Goal: Task Accomplishment & Management: Complete application form

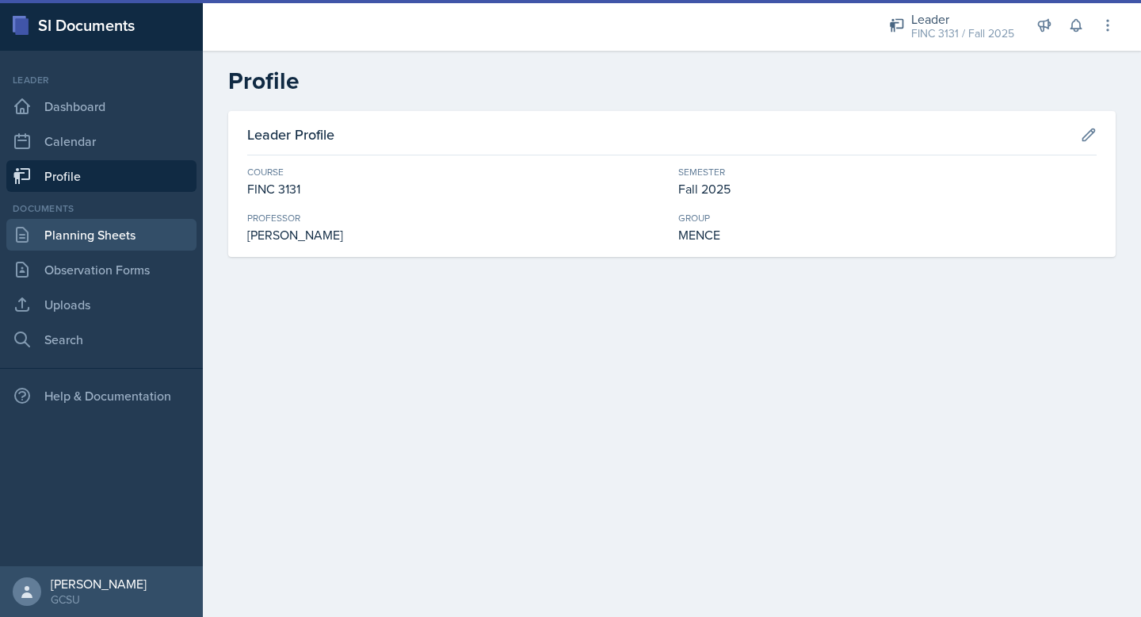
click at [86, 239] on link "Planning Sheets" at bounding box center [101, 235] width 190 height 32
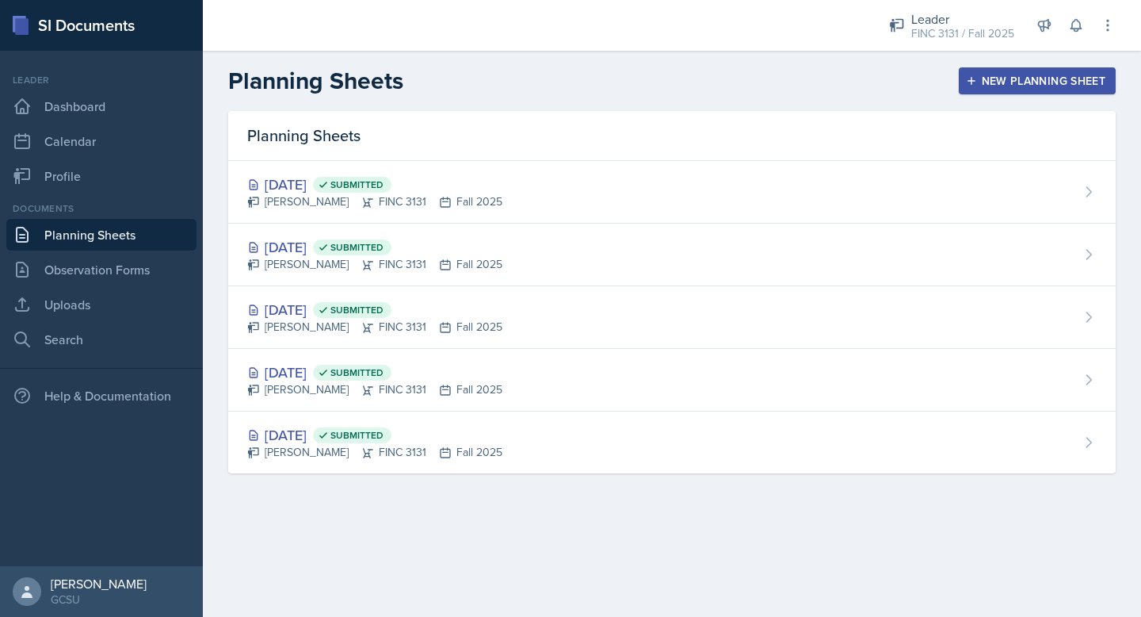
click at [1005, 82] on div "New Planning Sheet" at bounding box center [1037, 80] width 136 height 13
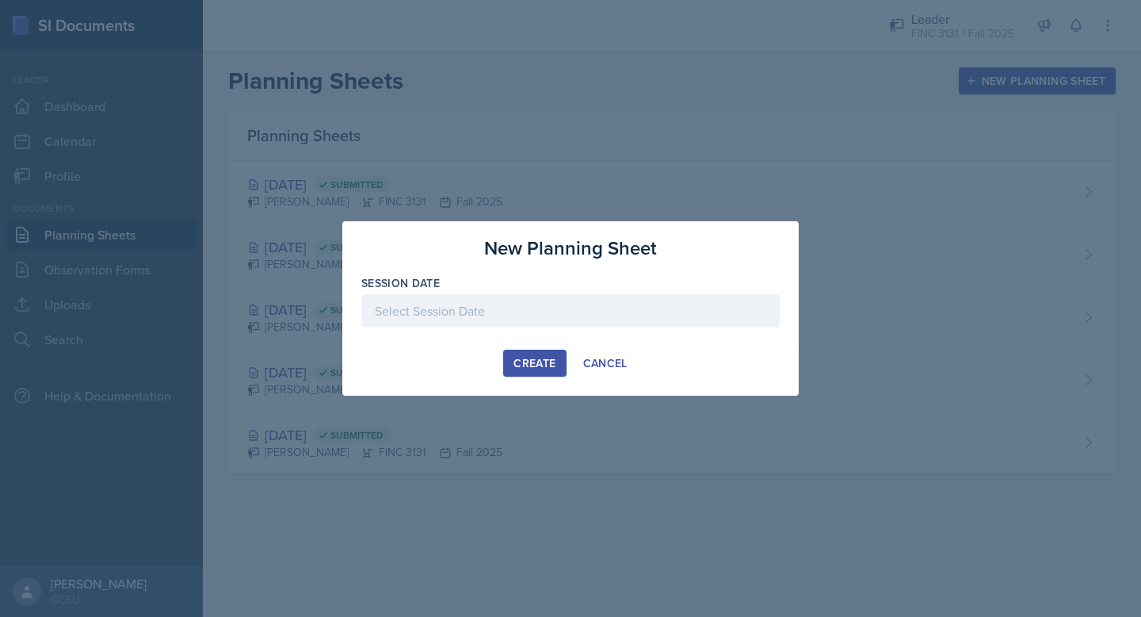
click at [483, 312] on div at bounding box center [570, 310] width 418 height 33
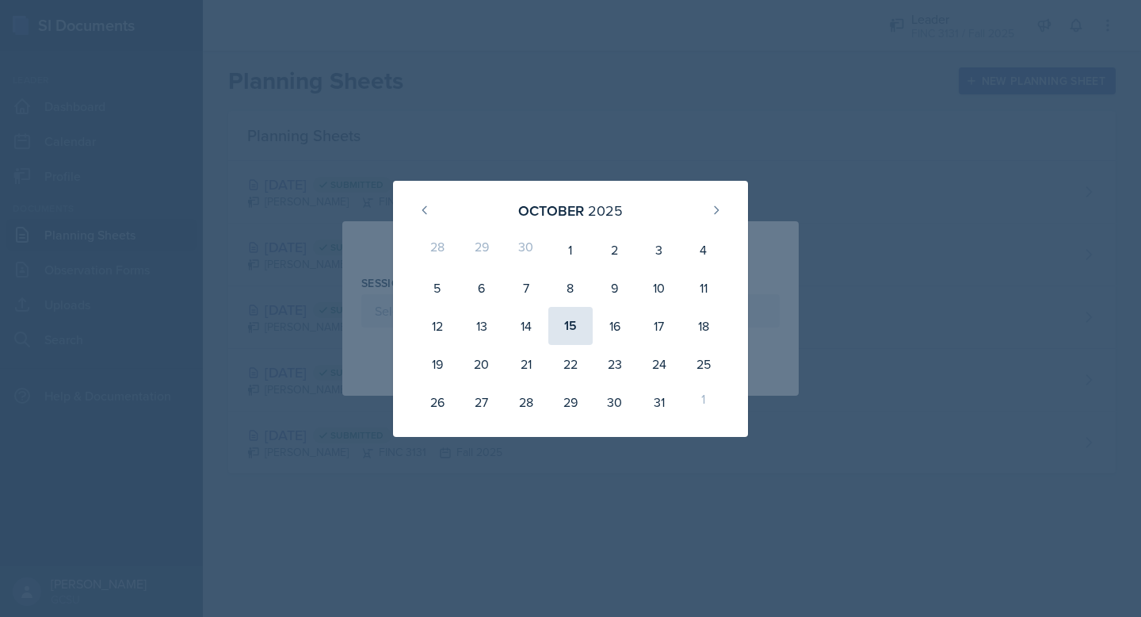
click at [570, 334] on div "15" at bounding box center [570, 326] width 44 height 38
type input "[DATE]"
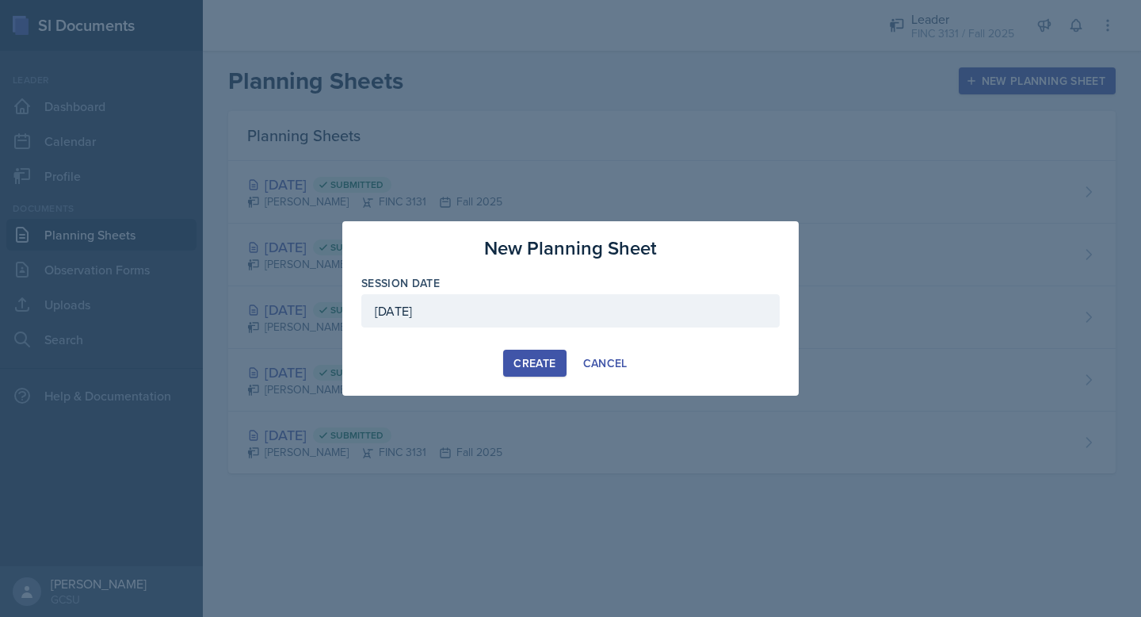
click at [536, 349] on button "Create" at bounding box center [534, 362] width 63 height 27
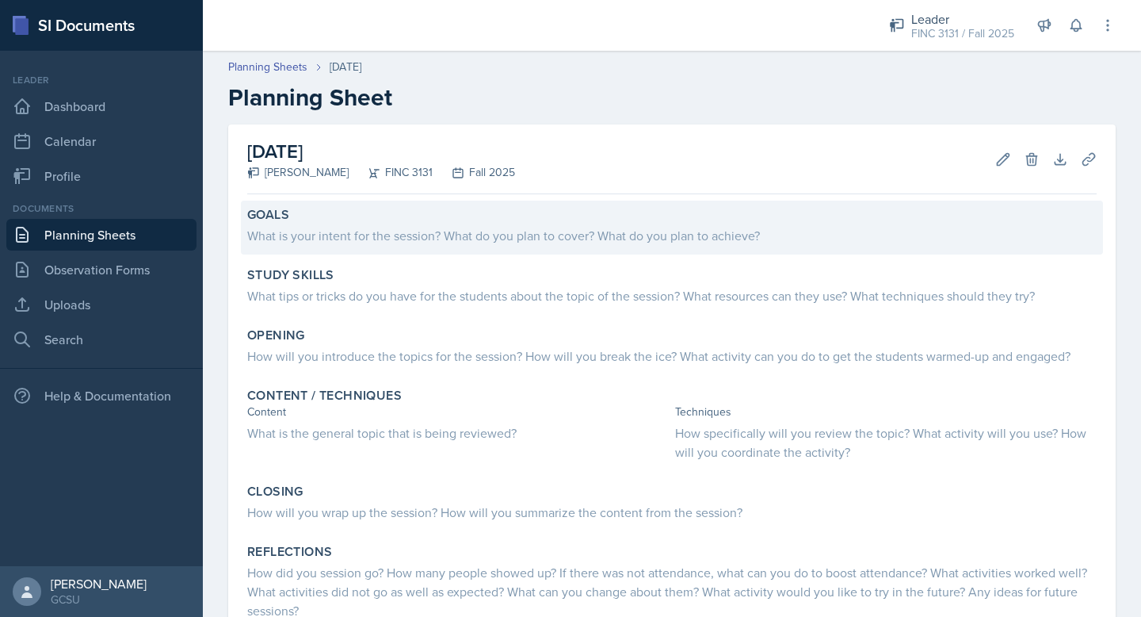
click at [351, 242] on div "What is your intent for the session? What do you plan to cover? What do you pla…" at bounding box center [672, 235] width 850 height 19
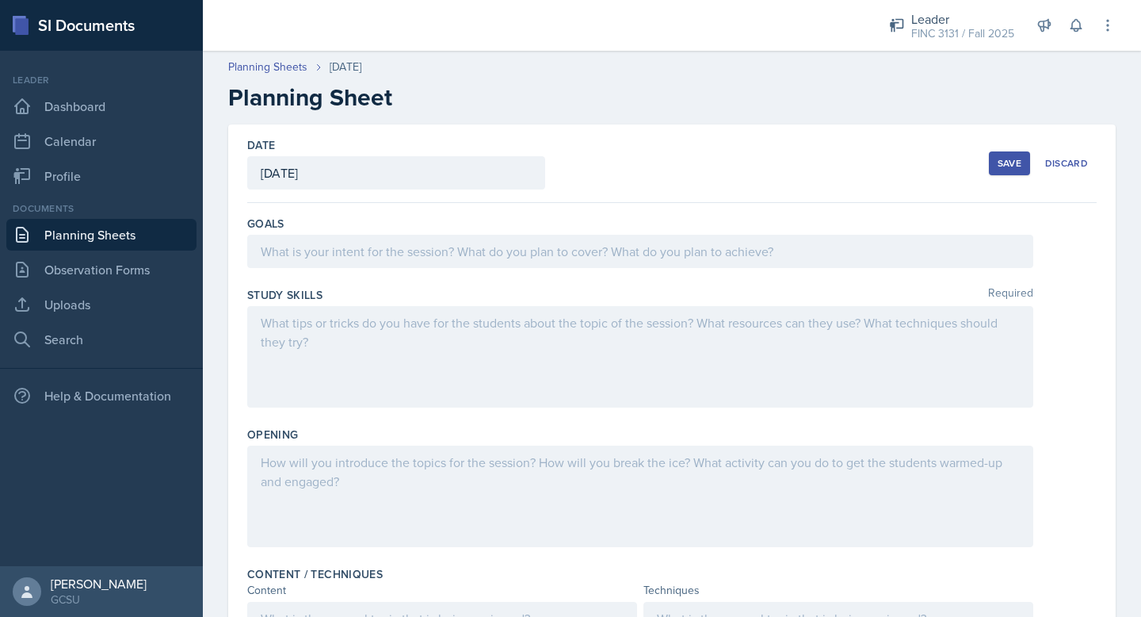
click at [351, 242] on div at bounding box center [640, 251] width 786 height 33
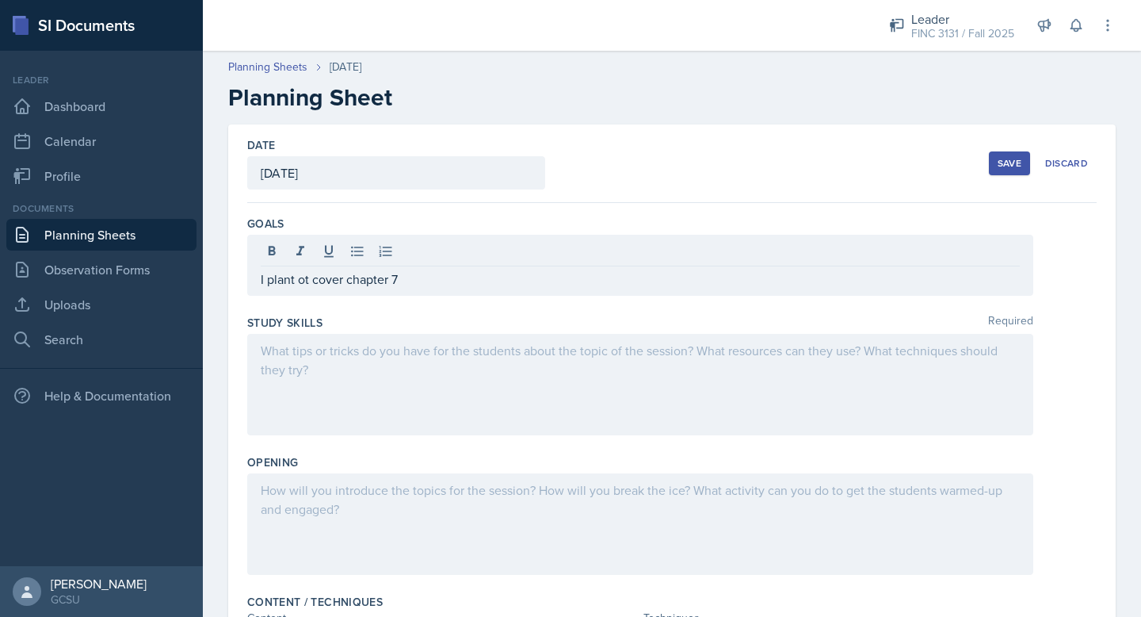
click at [419, 285] on p "I plant ot cover chapter 7" at bounding box center [640, 278] width 759 height 19
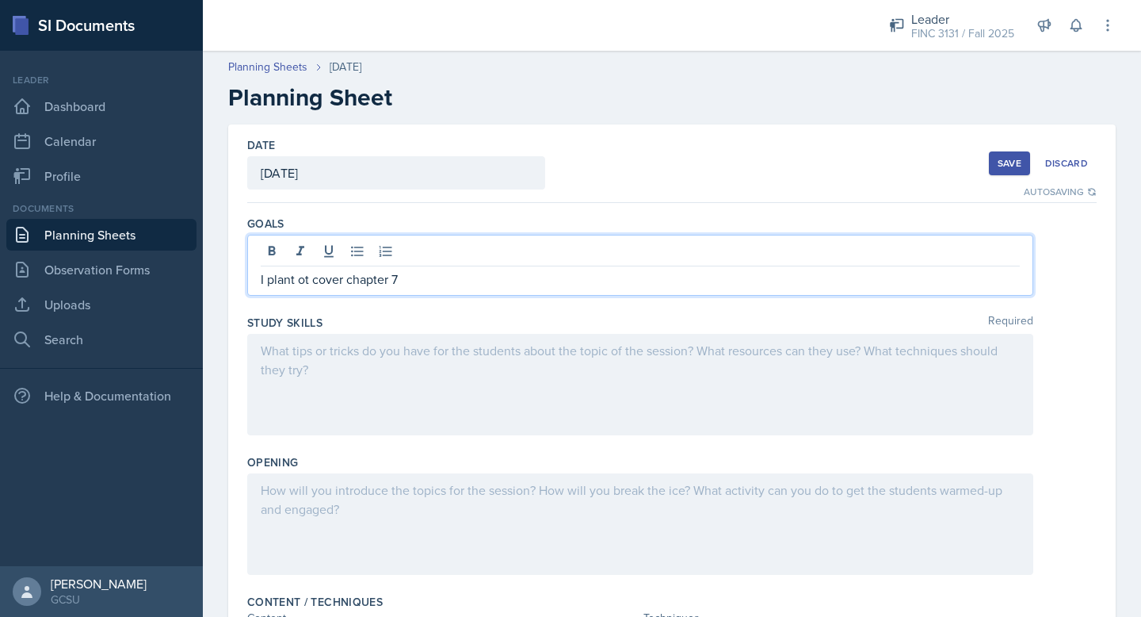
click at [304, 281] on p "I plant ot cover chapter 7" at bounding box center [640, 278] width 759 height 19
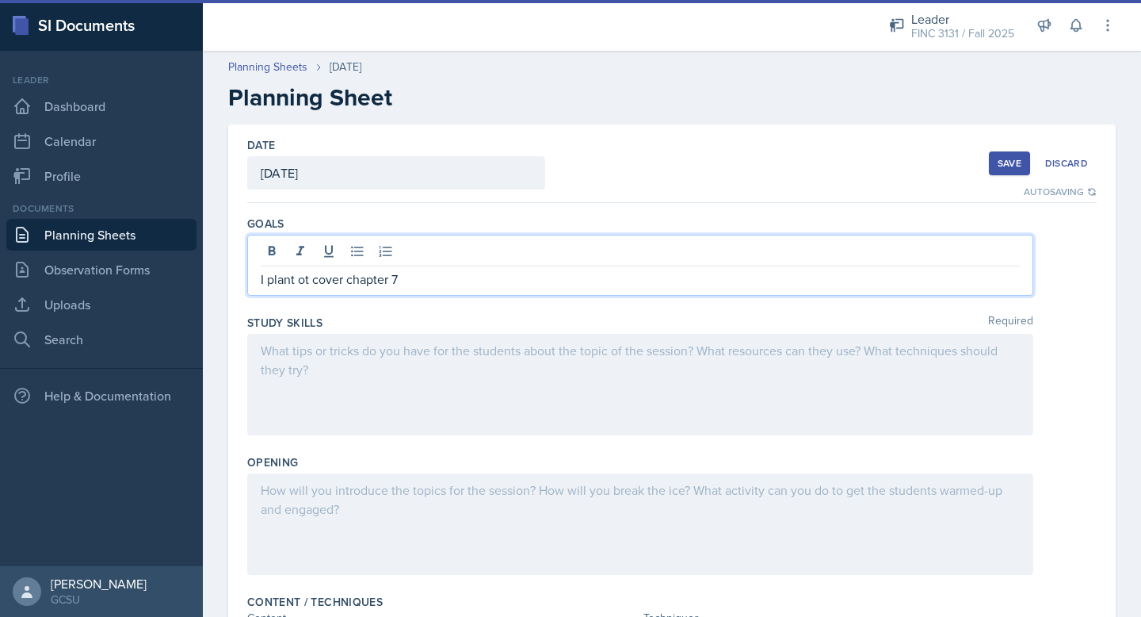
click at [307, 281] on p "I plant ot cover chapter 7" at bounding box center [640, 278] width 759 height 19
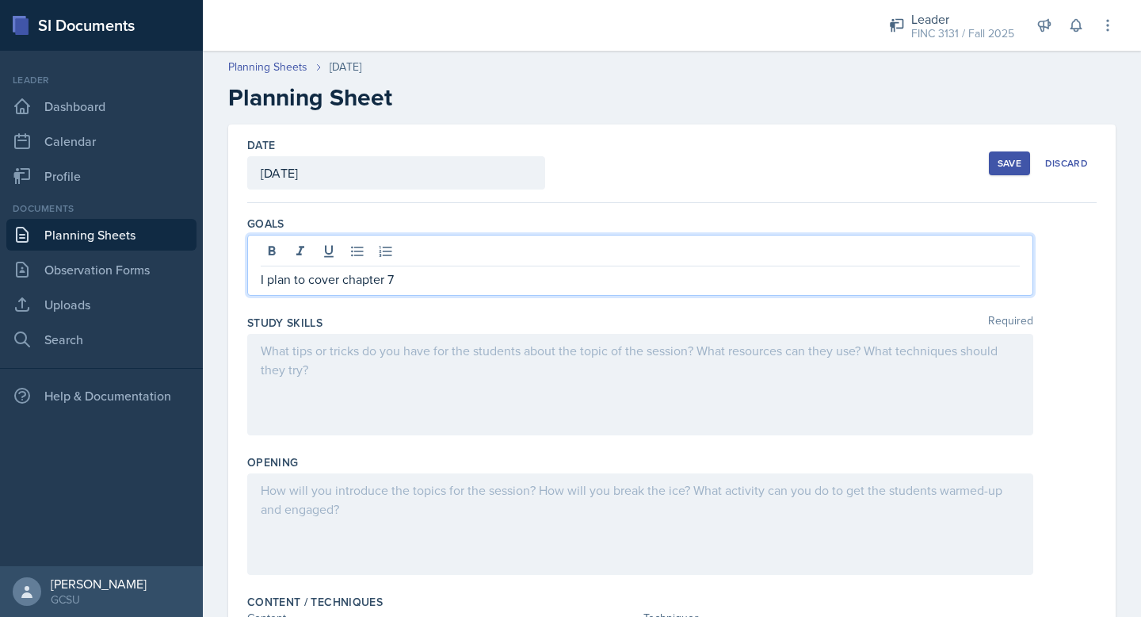
click at [434, 281] on p "I plan to cover chapter 7" at bounding box center [640, 278] width 759 height 19
click at [464, 281] on p "I plan to cover chapter 7 Bonds and their valuation" at bounding box center [640, 278] width 759 height 19
click at [500, 281] on p "I plan to cover chapter 7 Bonds and Their valuation" at bounding box center [640, 278] width 759 height 19
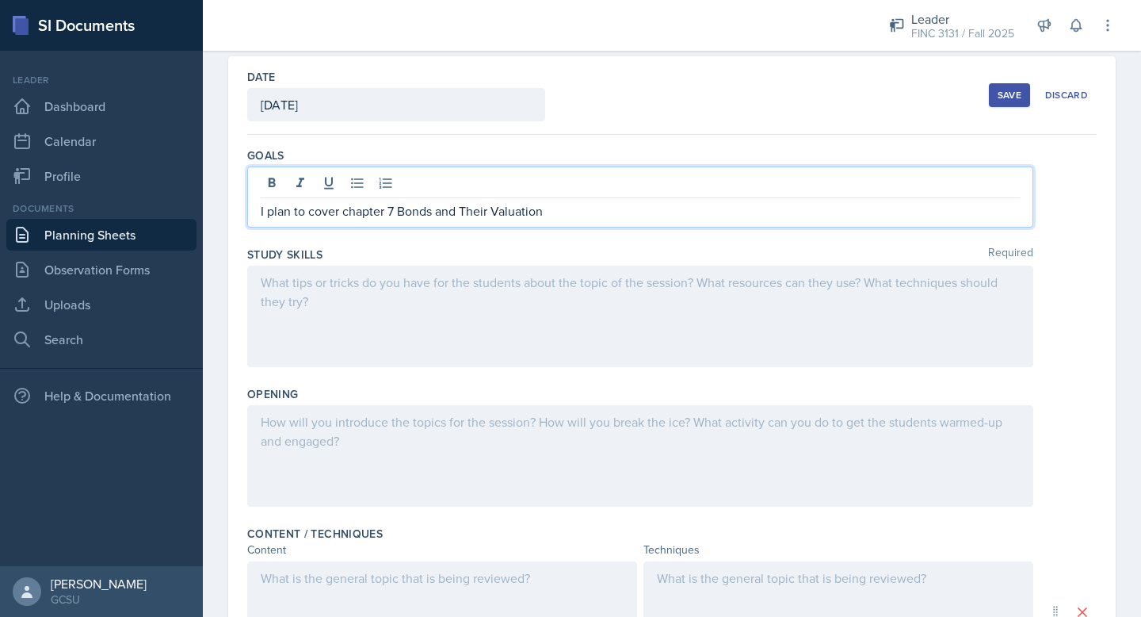
click at [573, 324] on div at bounding box center [640, 315] width 786 height 101
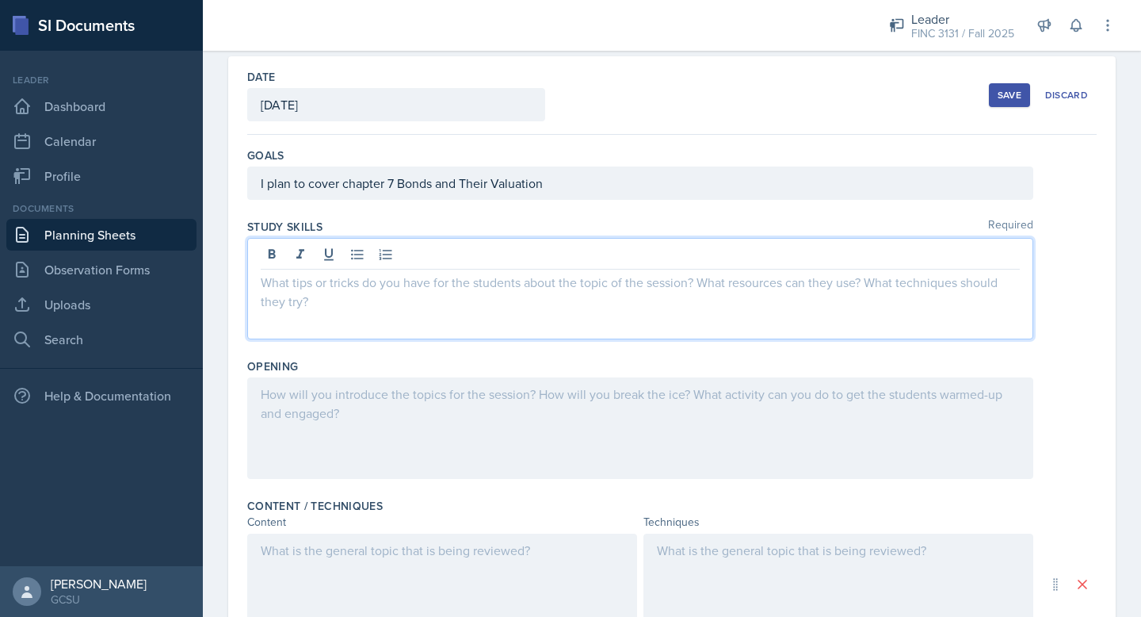
scroll to position [96, 0]
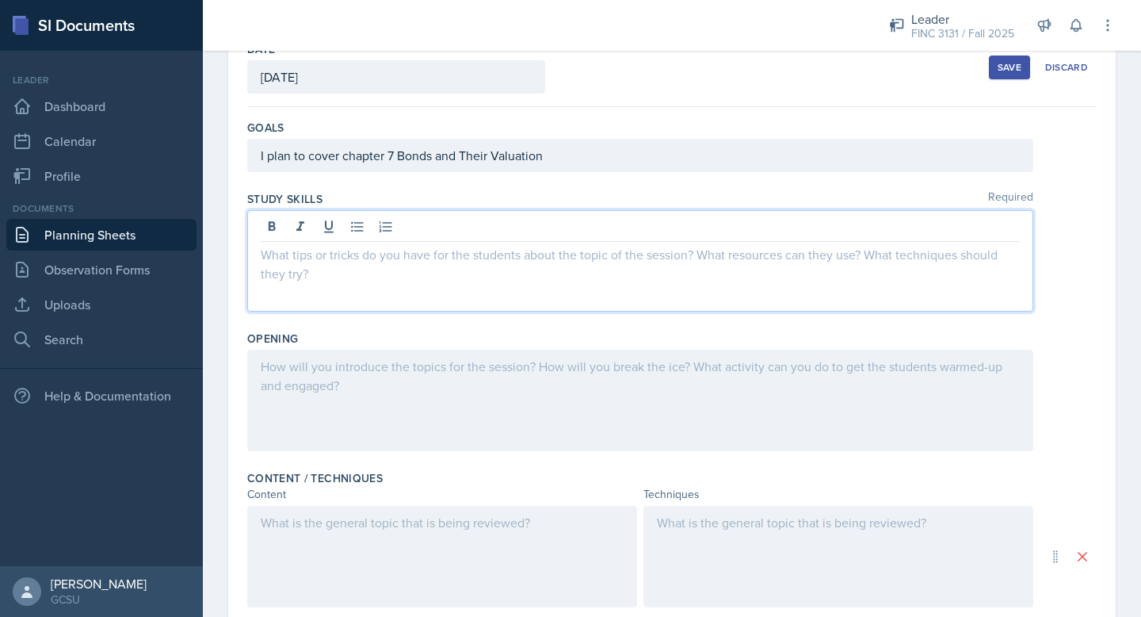
click at [124, 233] on link "Planning Sheets" at bounding box center [101, 235] width 190 height 32
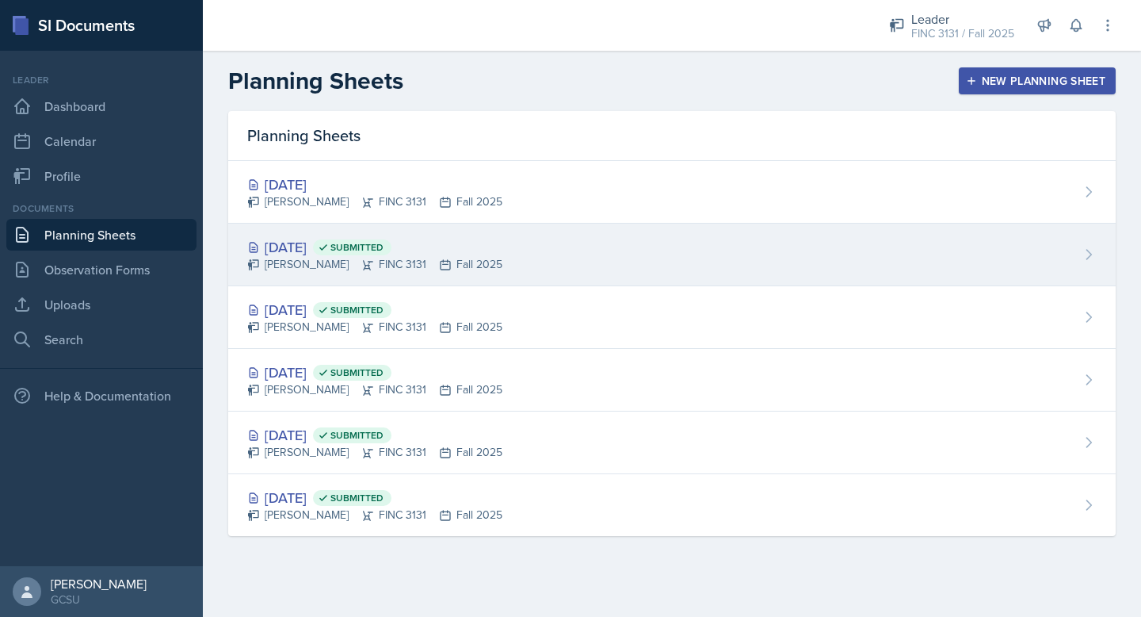
click at [300, 245] on div "[DATE] Submitted" at bounding box center [374, 246] width 255 height 21
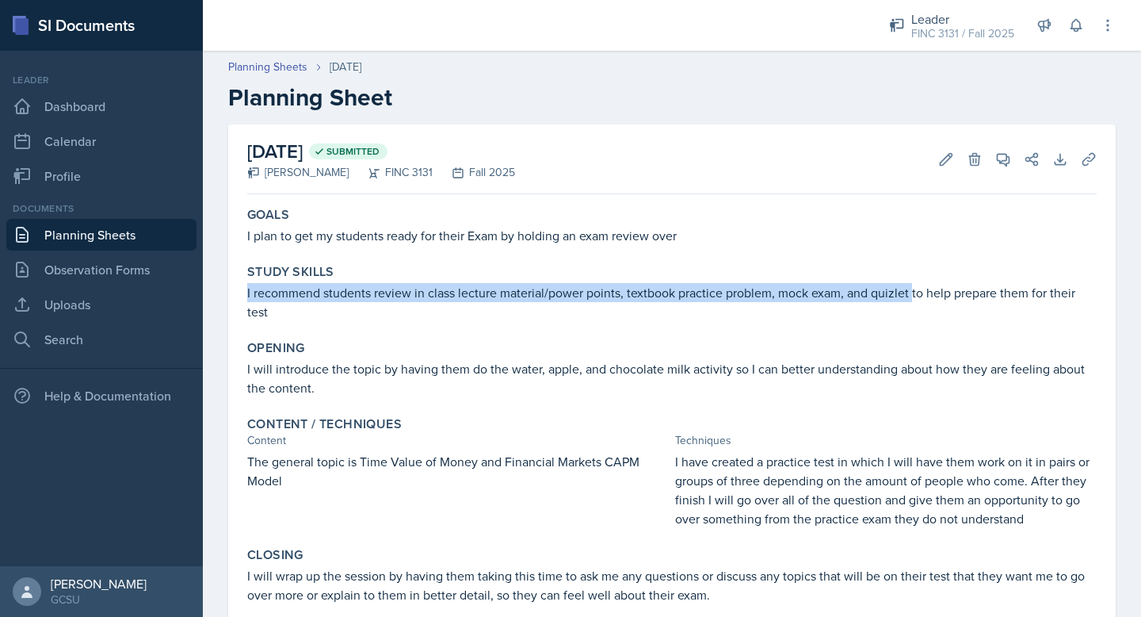
drag, startPoint x: 248, startPoint y: 290, endPoint x: 912, endPoint y: 290, distance: 664.1
click at [912, 290] on p "I recommend students review in class lecture material/power points, textbook pr…" at bounding box center [672, 302] width 850 height 38
copy p "I recommend students review in class lecture material/power points, textbook pr…"
click at [132, 235] on link "Planning Sheets" at bounding box center [101, 235] width 190 height 32
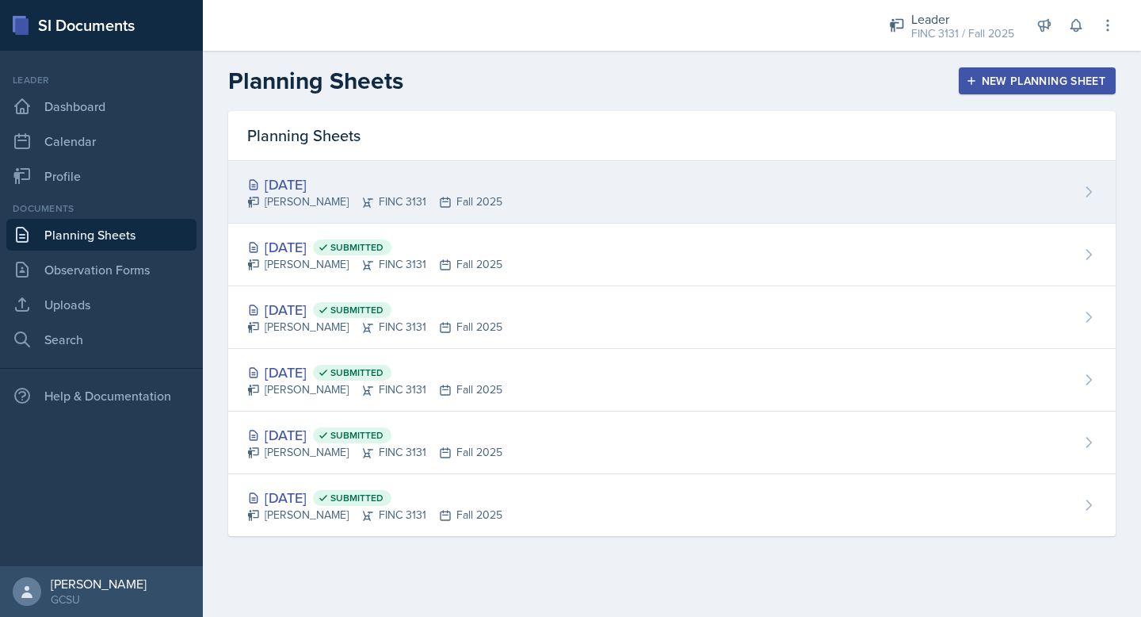
click at [347, 185] on div "[DATE]" at bounding box center [374, 184] width 255 height 21
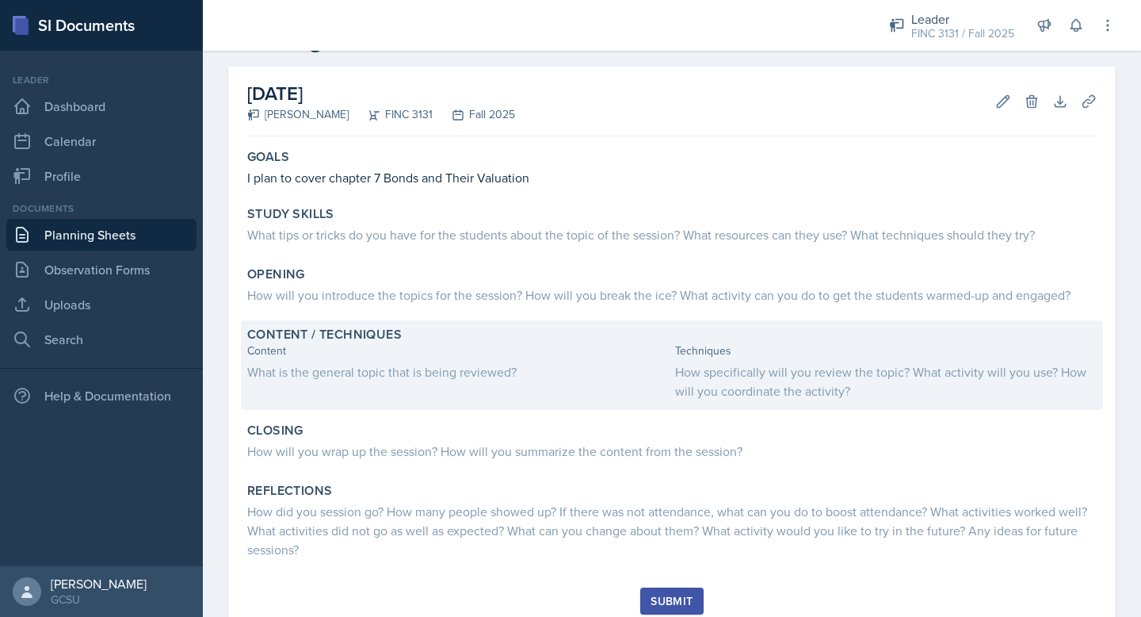
scroll to position [59, 0]
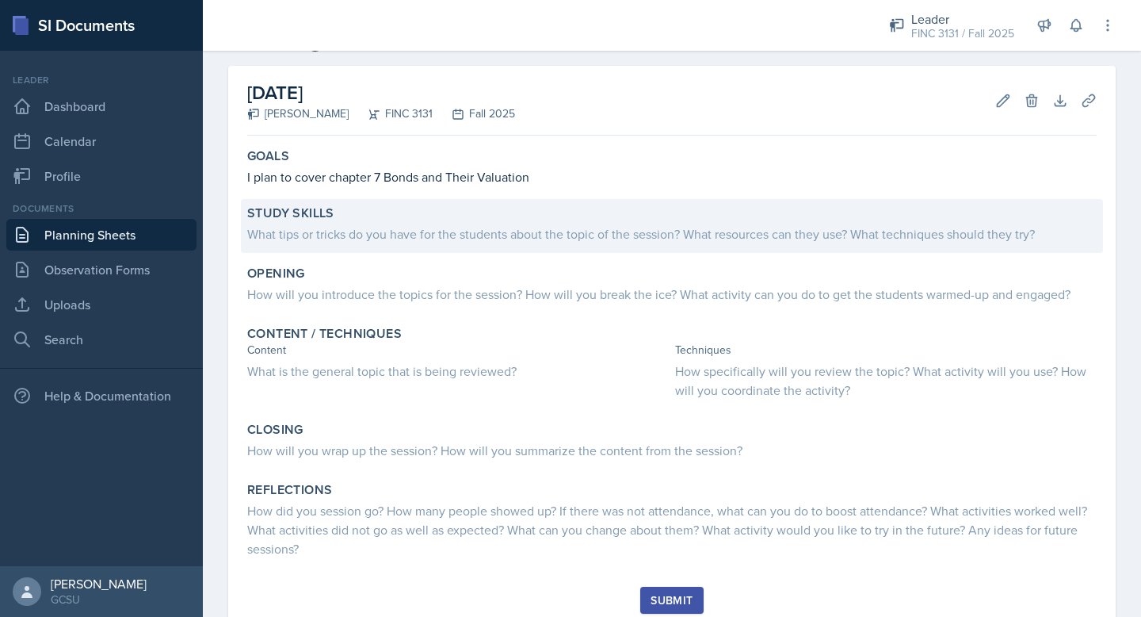
click at [532, 219] on div "Study Skills" at bounding box center [672, 213] width 850 height 16
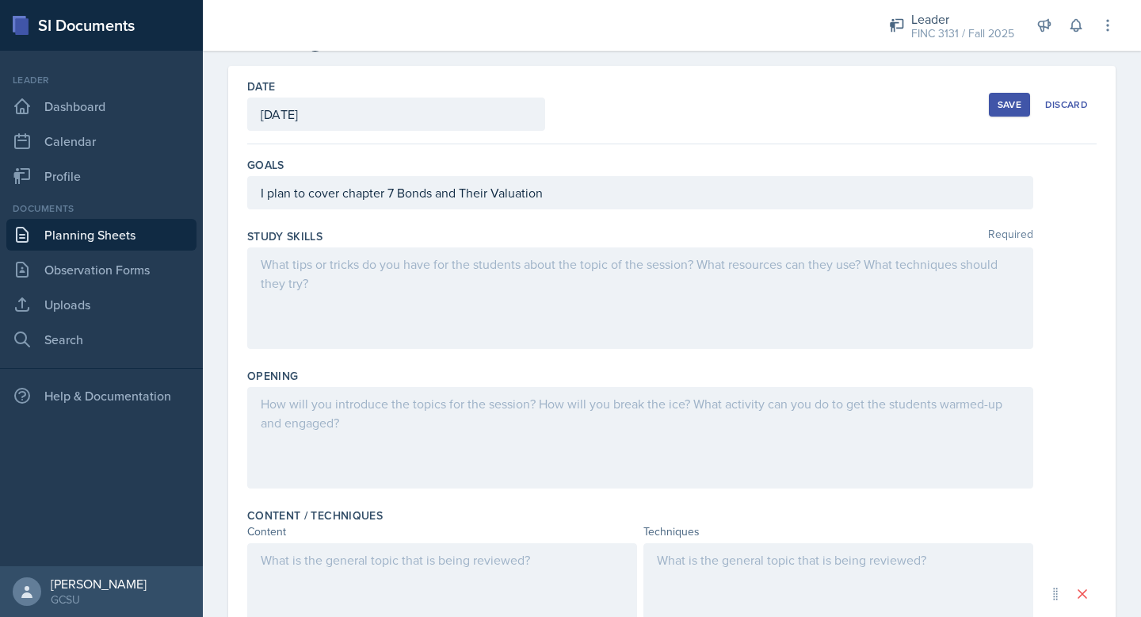
click at [521, 277] on div at bounding box center [640, 297] width 786 height 101
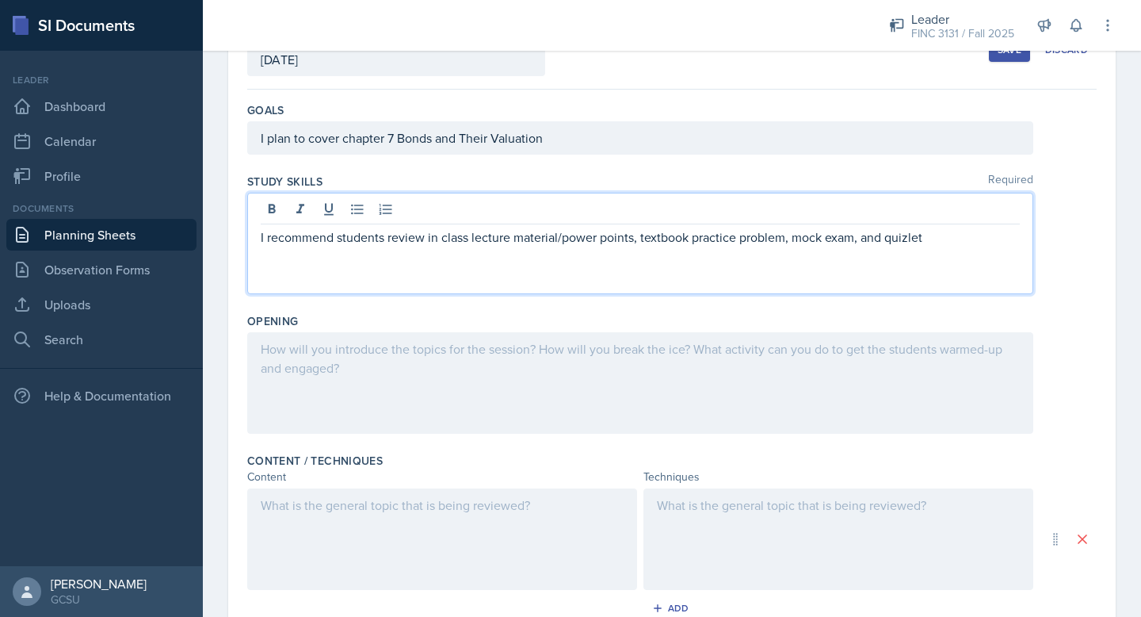
scroll to position [118, 0]
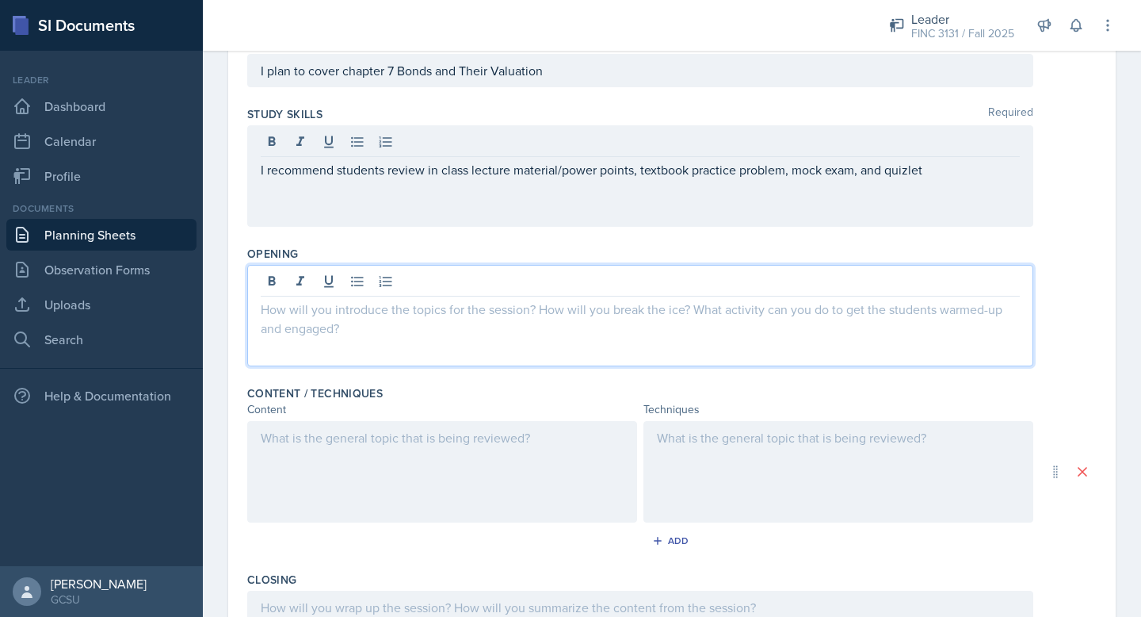
click at [618, 314] on p at bounding box center [640, 309] width 759 height 19
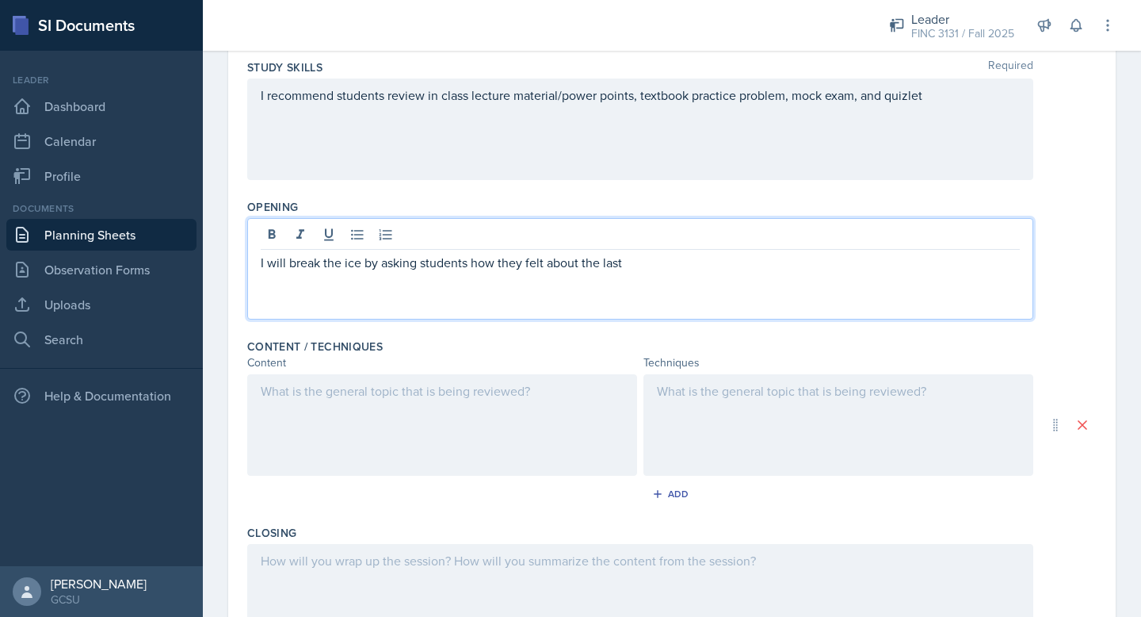
scroll to position [236, 0]
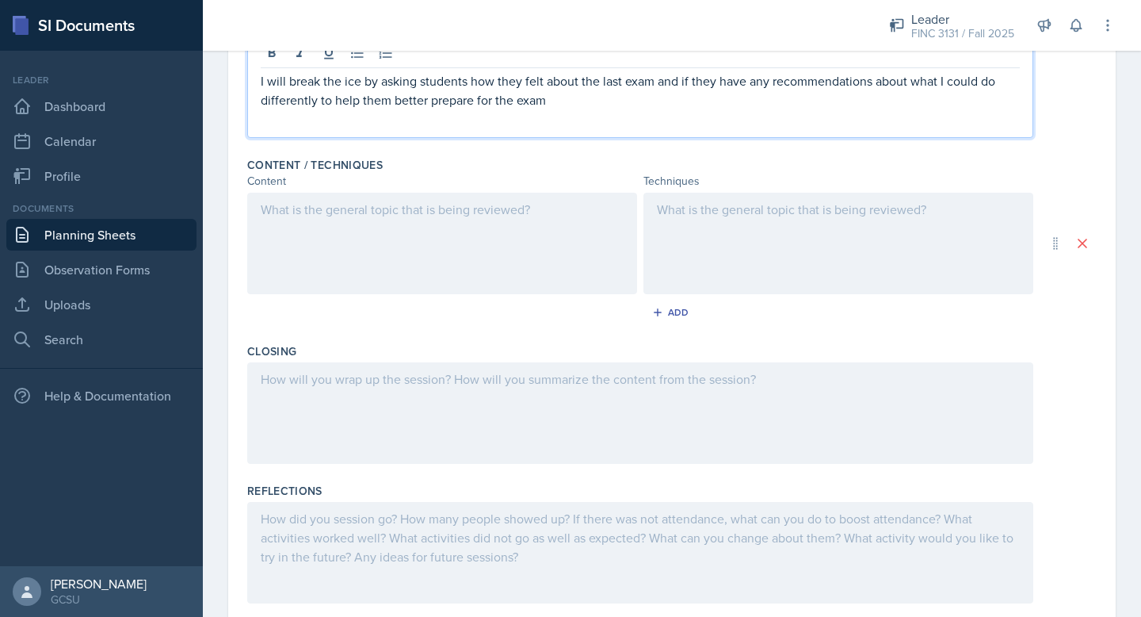
click at [454, 249] on div at bounding box center [442, 243] width 390 height 101
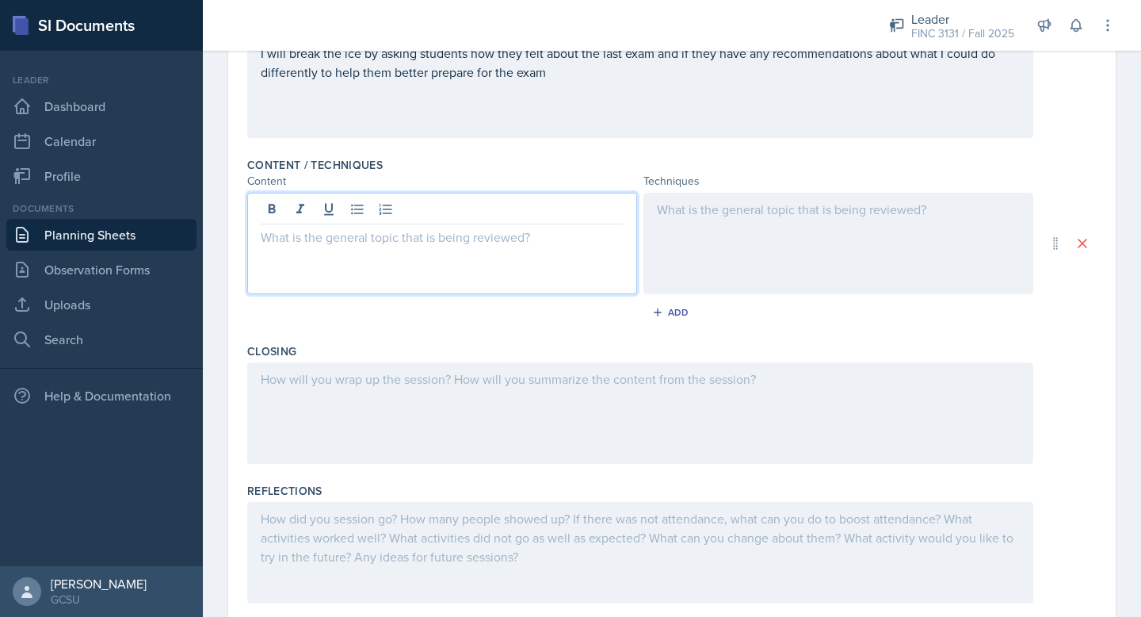
scroll to position [409, 0]
click at [445, 238] on p "The general topic being covered Chapter 7: Bonds and Their Valuation" at bounding box center [442, 246] width 363 height 38
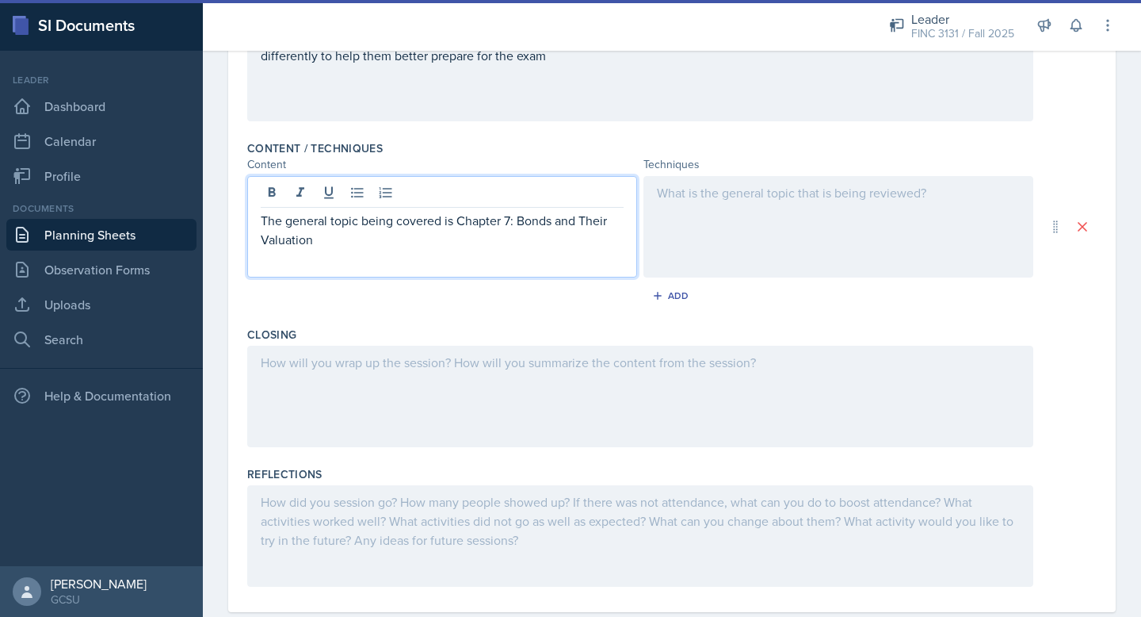
click at [756, 215] on div at bounding box center [839, 226] width 390 height 101
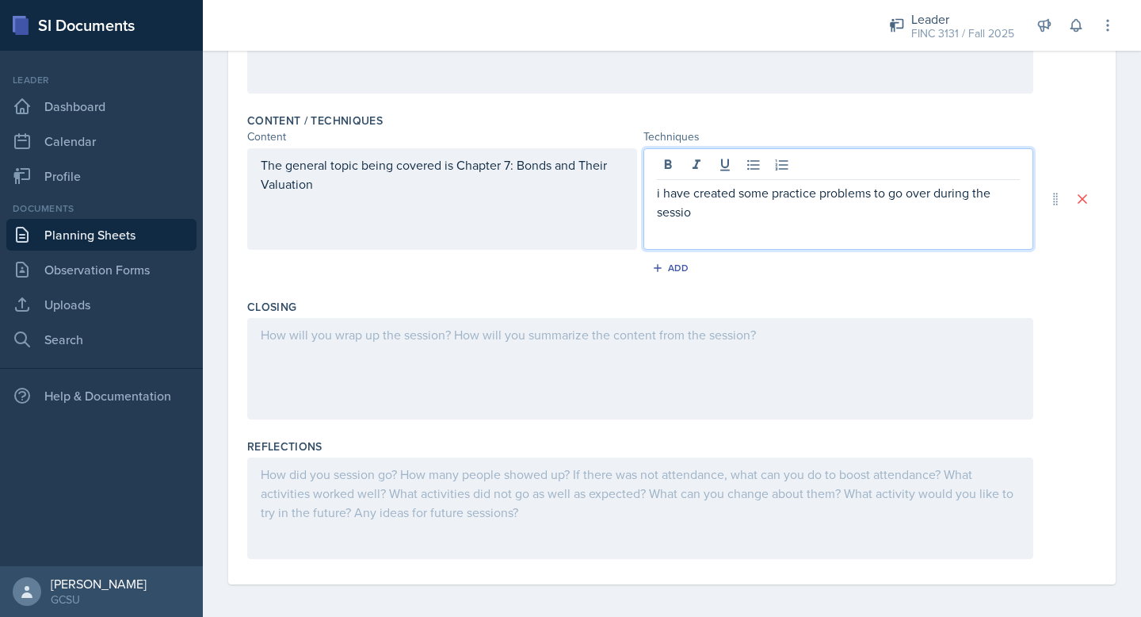
scroll to position [418, 0]
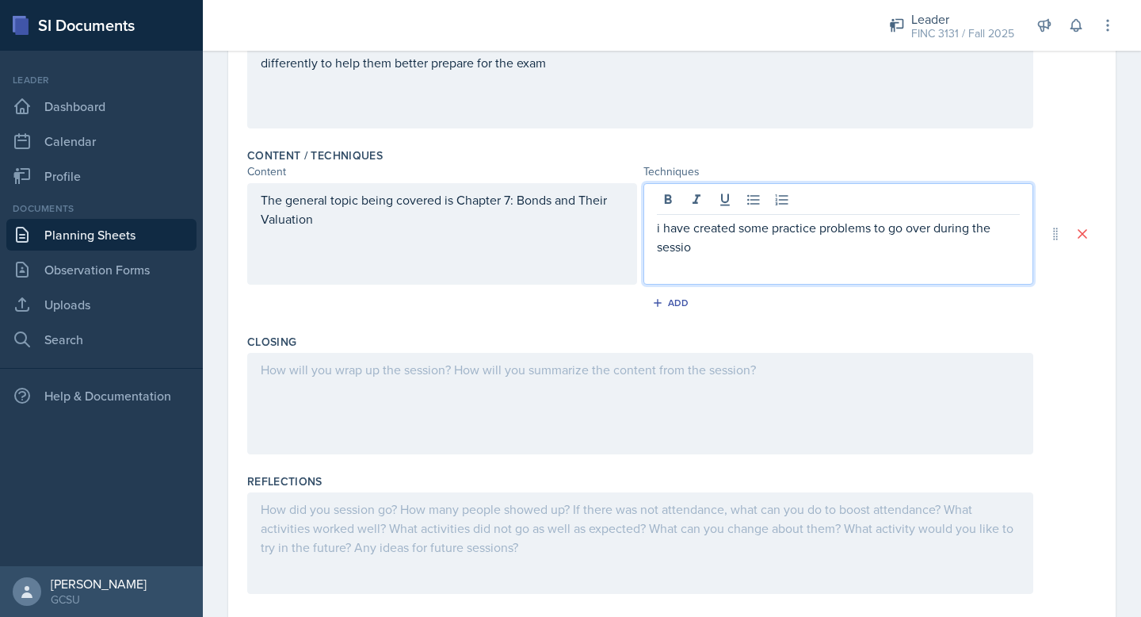
click at [664, 225] on p "i have created some practice problems to go over during the sessio" at bounding box center [838, 237] width 363 height 38
click at [722, 246] on p "I have created some practice problems to go over during the sessio" at bounding box center [838, 237] width 363 height 38
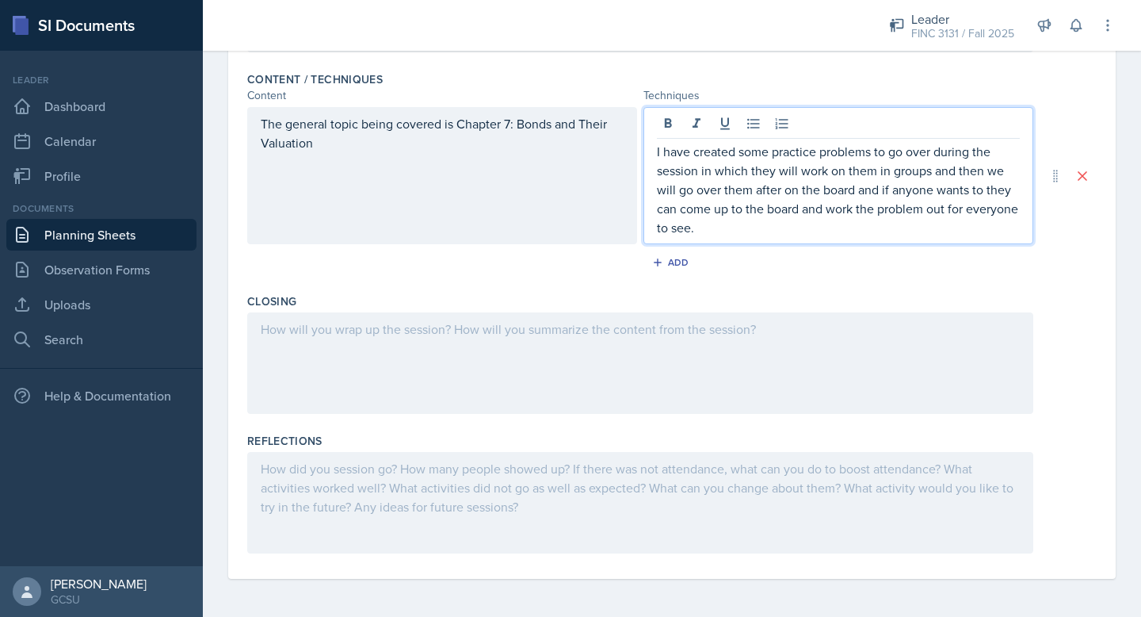
scroll to position [494, 0]
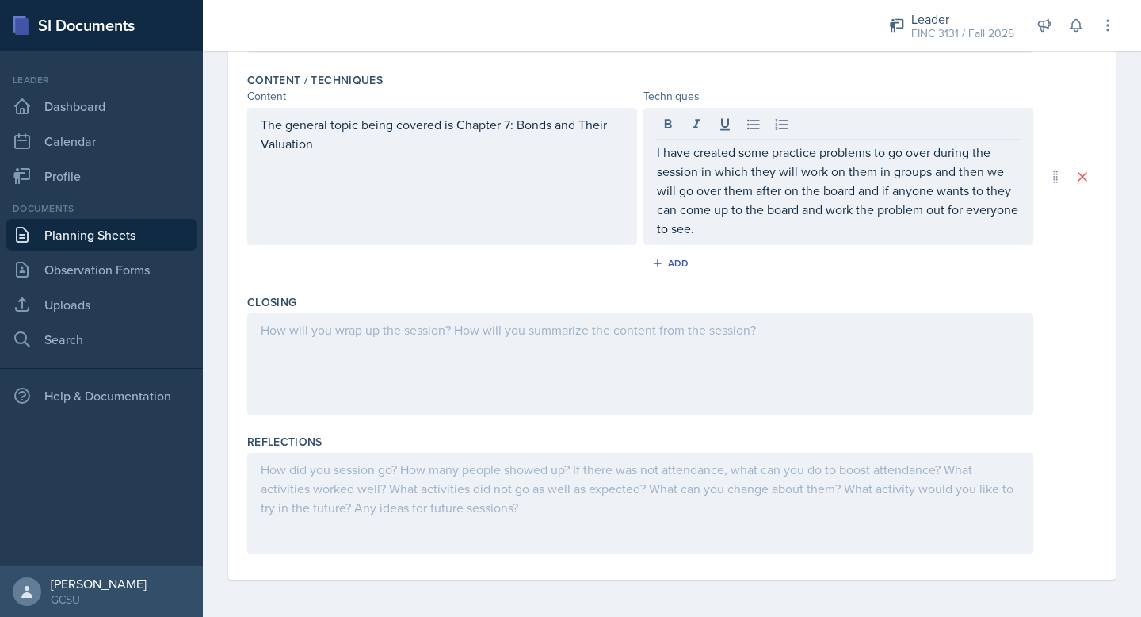
click at [586, 353] on div at bounding box center [640, 363] width 786 height 101
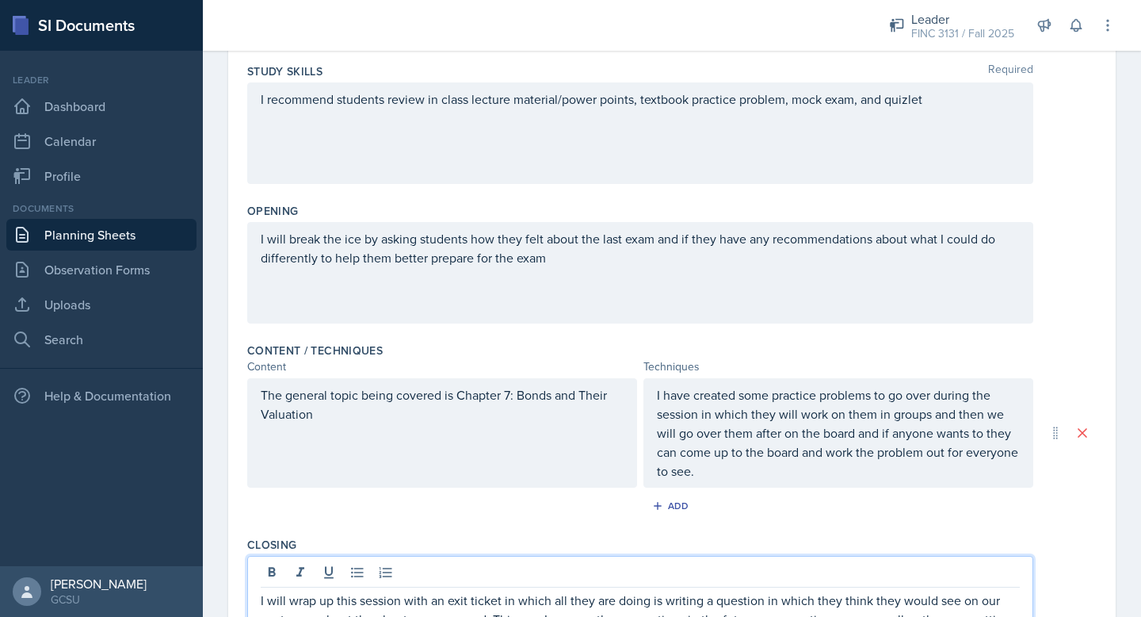
scroll to position [0, 0]
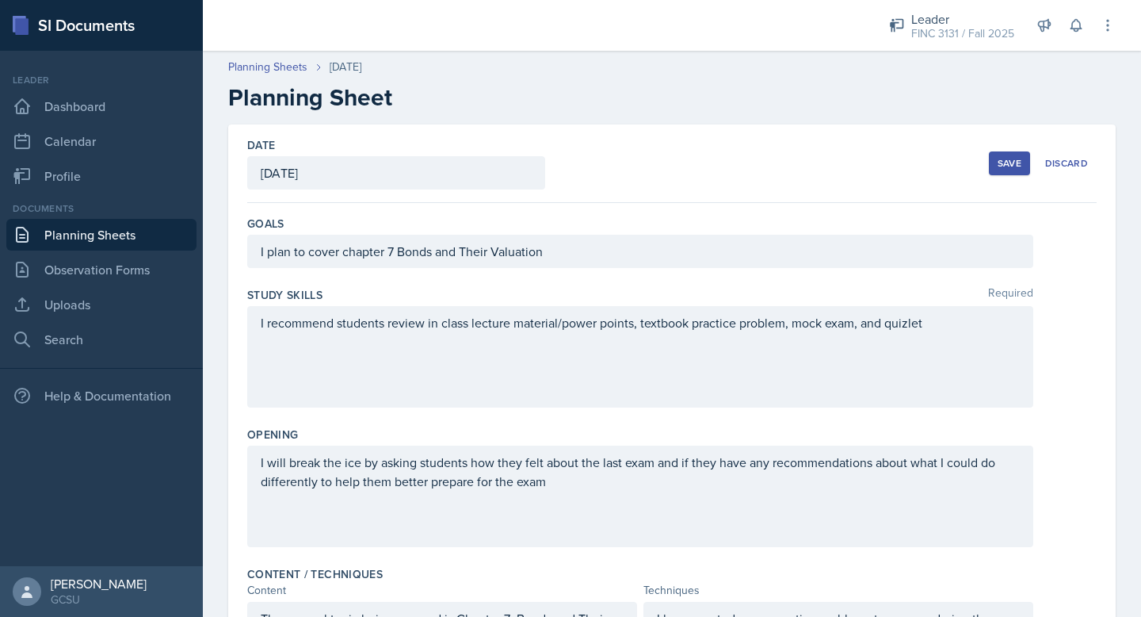
click at [1003, 164] on div "Save" at bounding box center [1010, 163] width 24 height 13
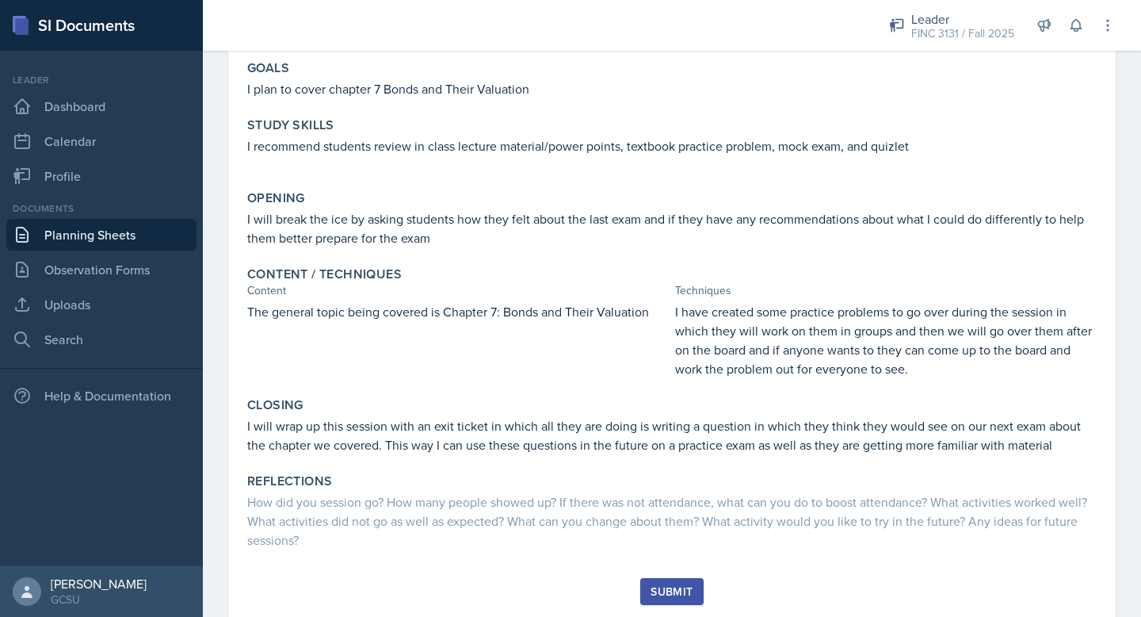
scroll to position [192, 0]
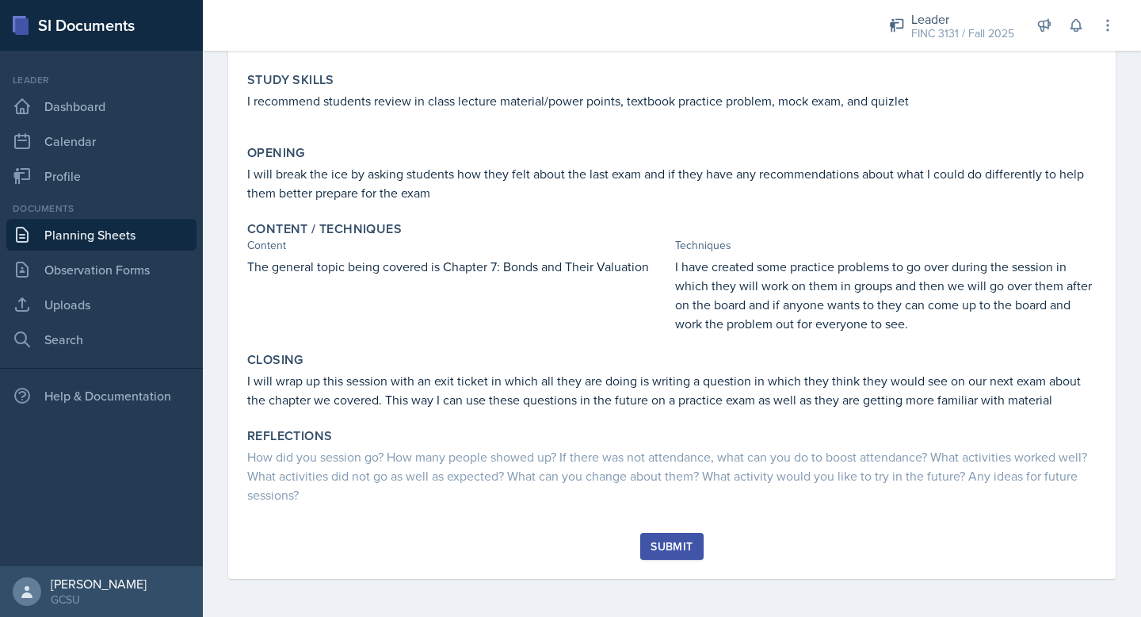
click at [693, 540] on button "Submit" at bounding box center [671, 546] width 63 height 27
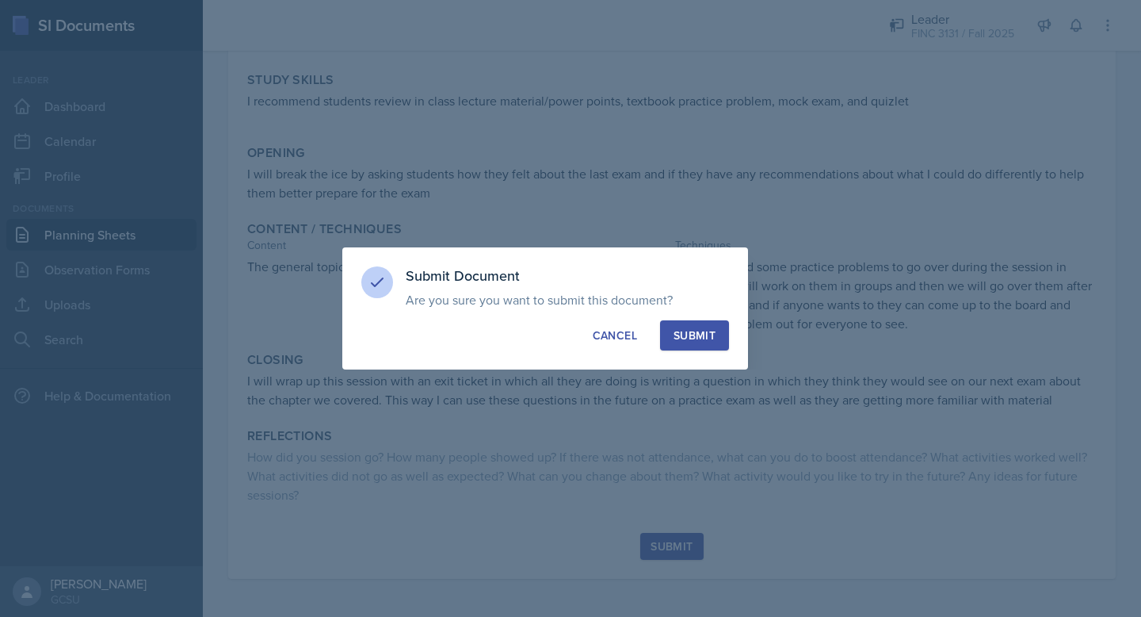
click at [710, 325] on button "Submit" at bounding box center [694, 335] width 69 height 30
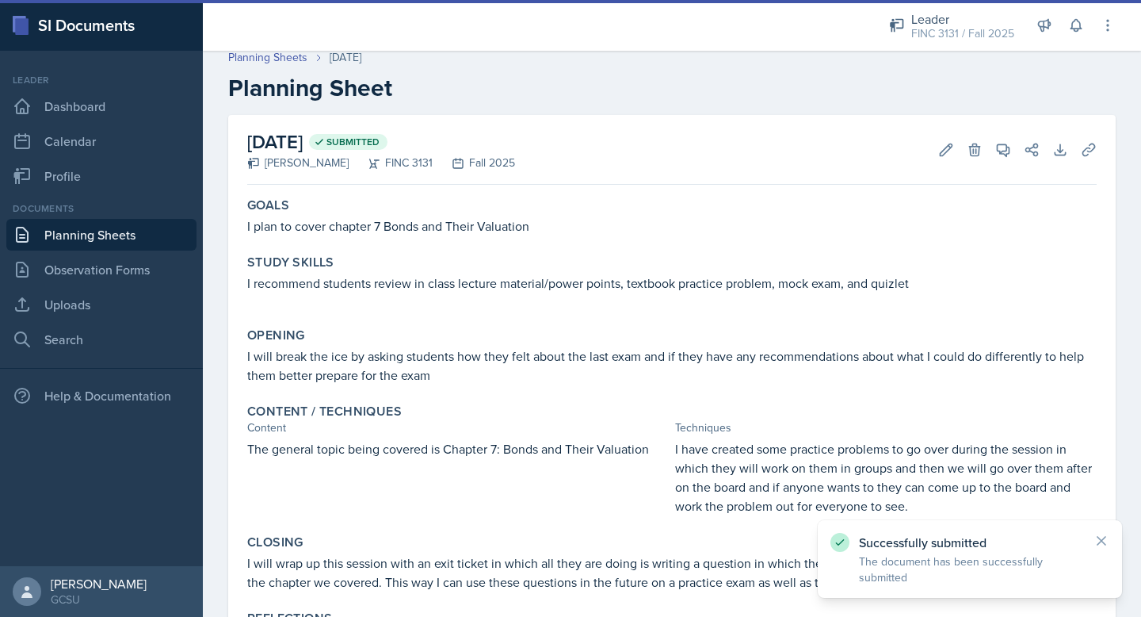
scroll to position [0, 0]
